Goal: Information Seeking & Learning: Learn about a topic

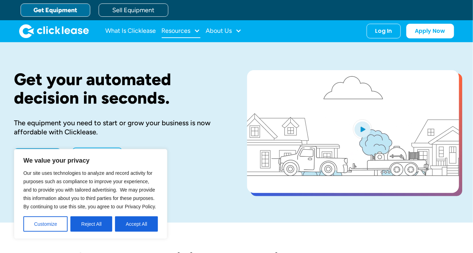
click at [193, 31] on div "Resources" at bounding box center [181, 31] width 39 height 14
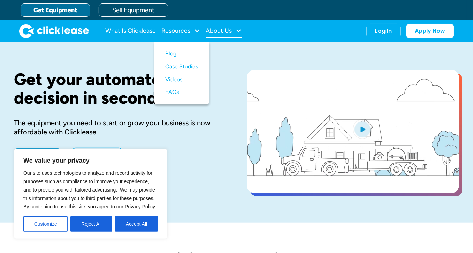
click at [235, 30] on div "About Us" at bounding box center [224, 31] width 36 height 14
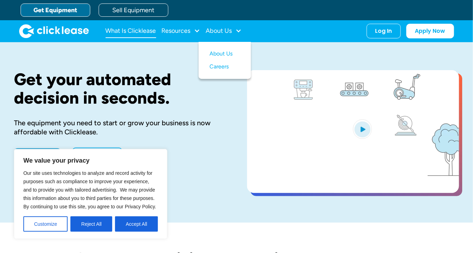
click at [132, 30] on link "What Is Clicklease" at bounding box center [131, 31] width 51 height 14
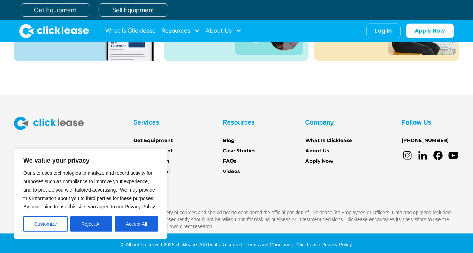
scroll to position [997, 0]
